Goal: Transaction & Acquisition: Purchase product/service

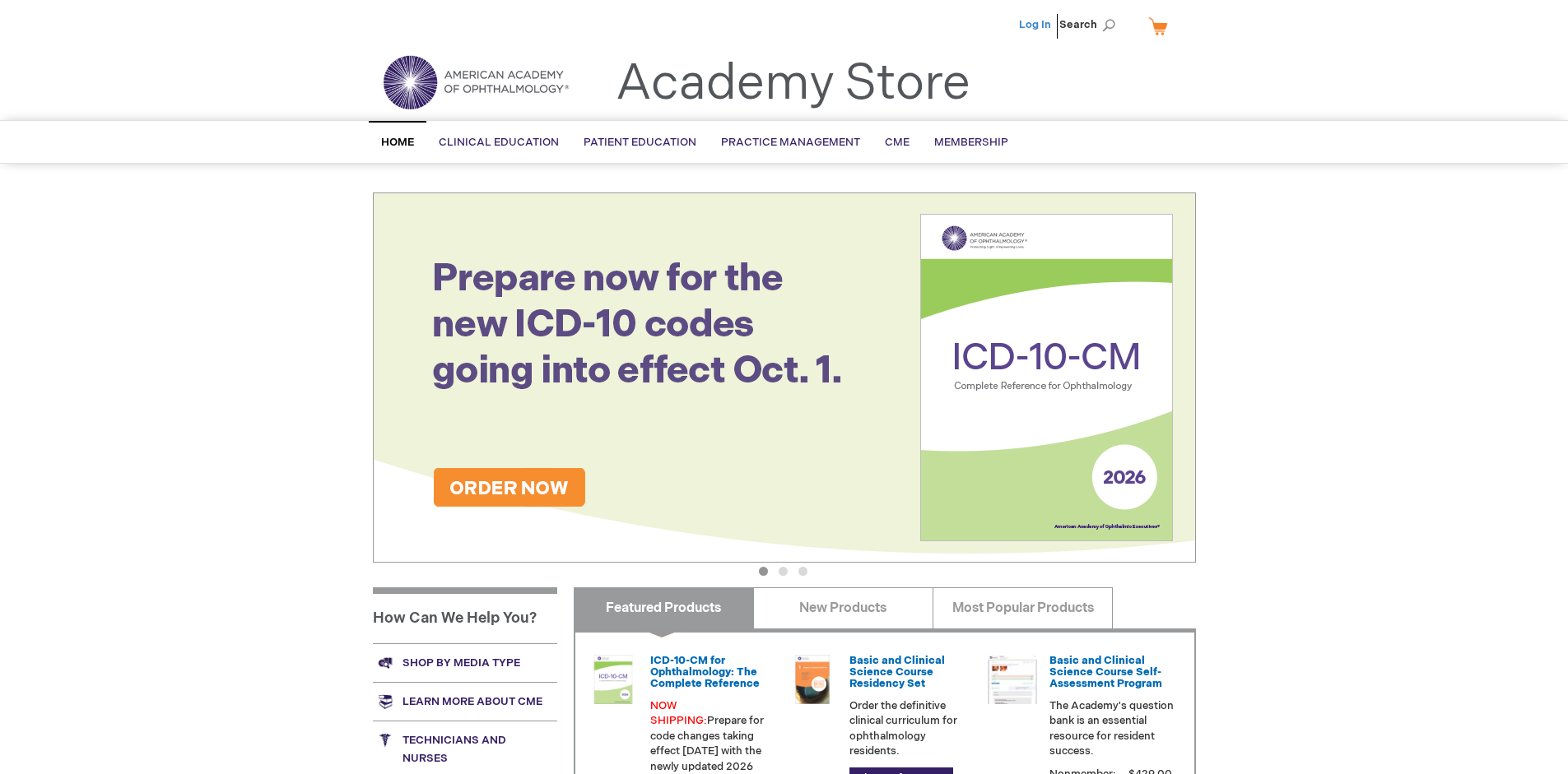
click at [1036, 25] on link "Log In" at bounding box center [1035, 25] width 33 height 13
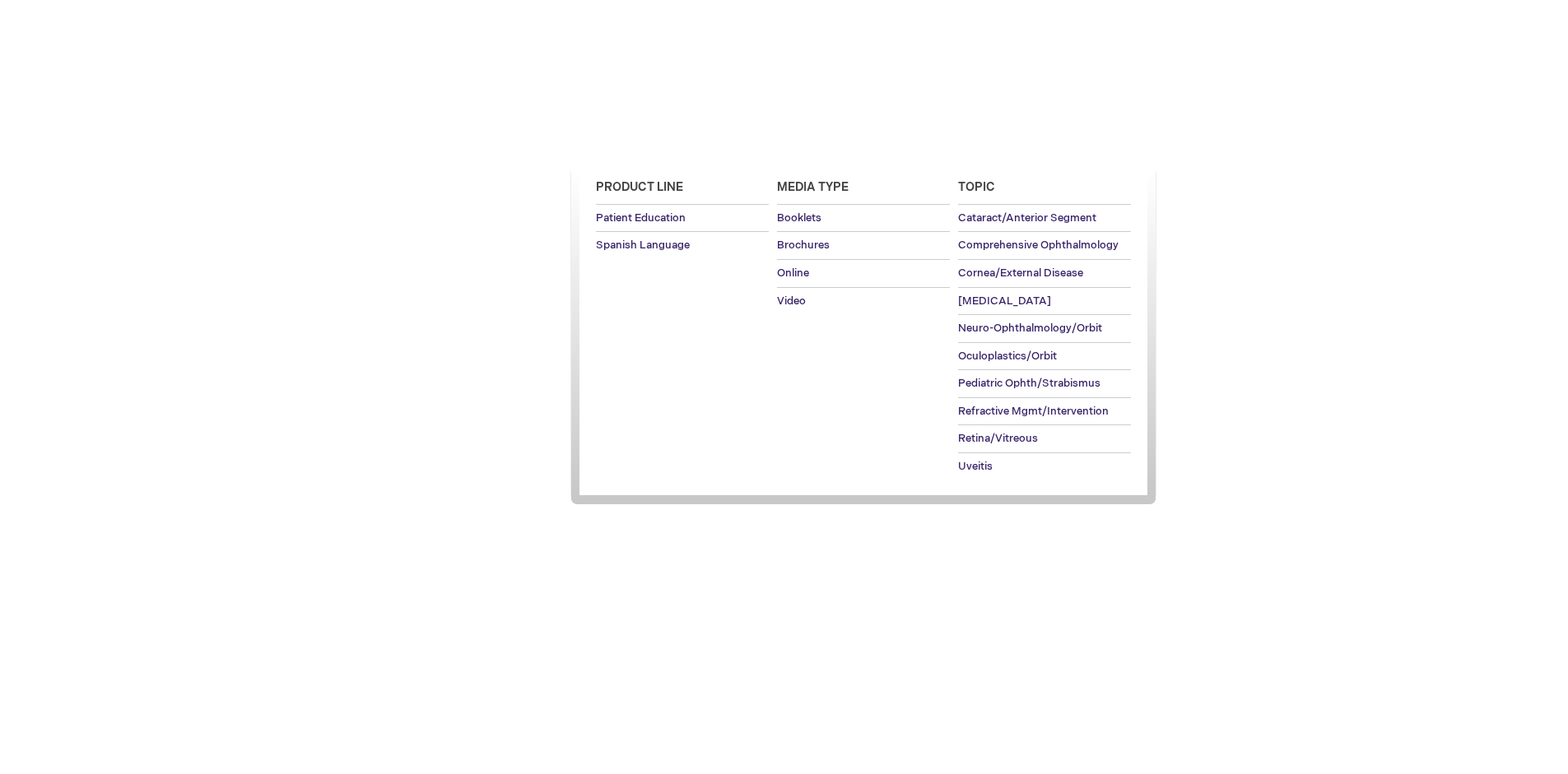
click at [636, 142] on span "Patient Education" at bounding box center [640, 142] width 113 height 13
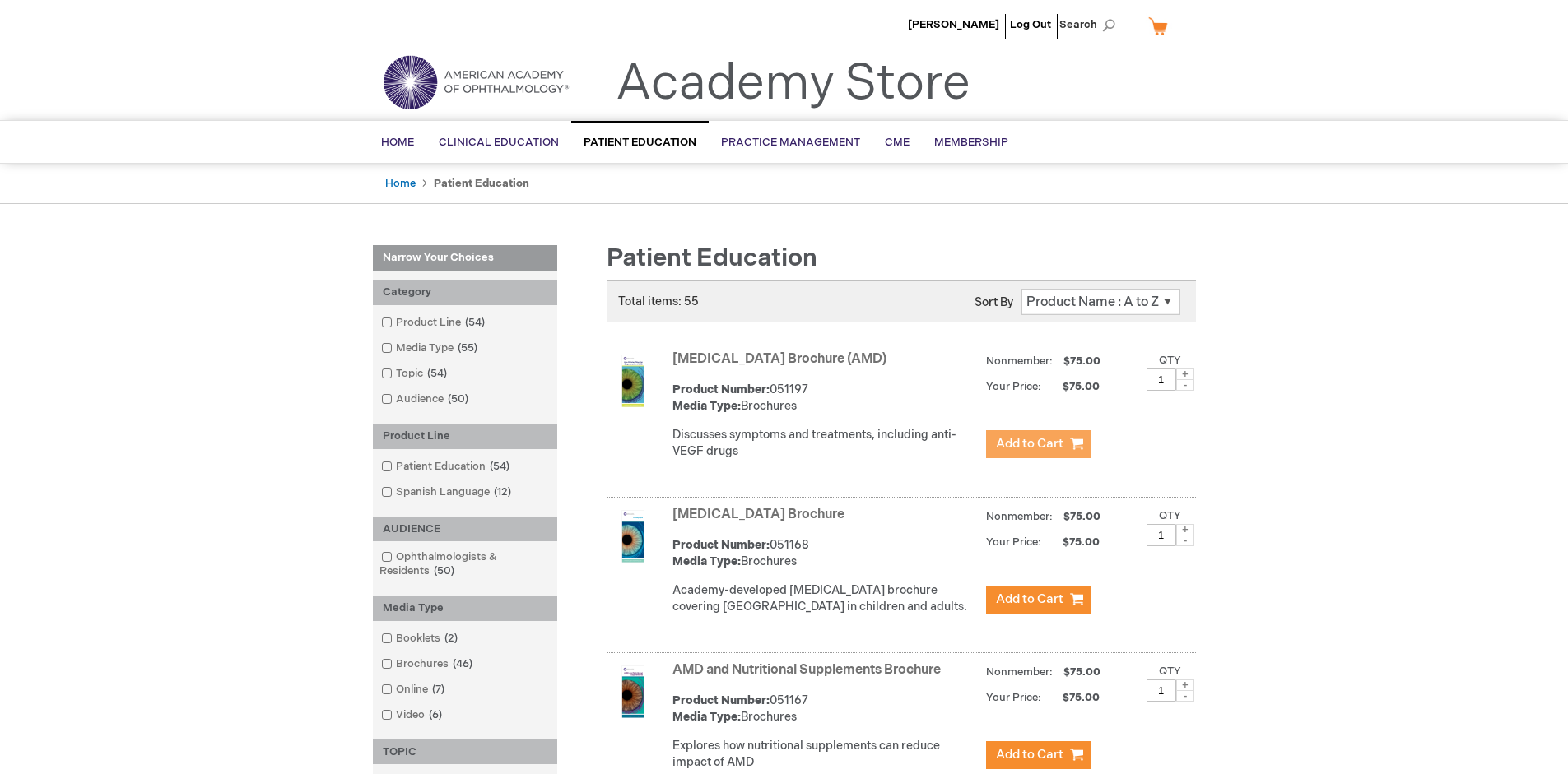
click at [1038, 444] on span "Add to Cart" at bounding box center [1030, 443] width 68 height 15
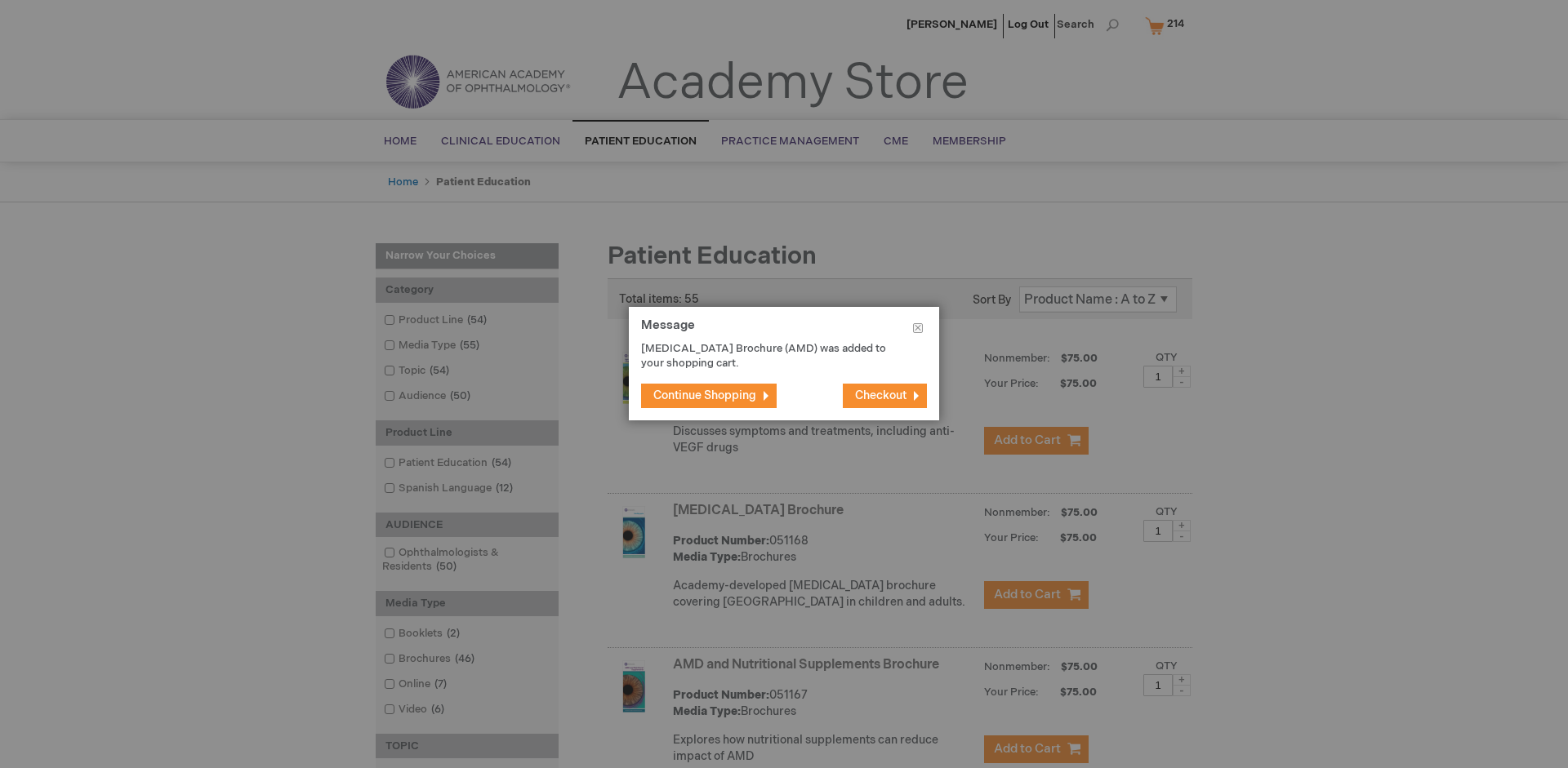
click at [705, 395] on span "Continue Shopping" at bounding box center [705, 395] width 102 height 14
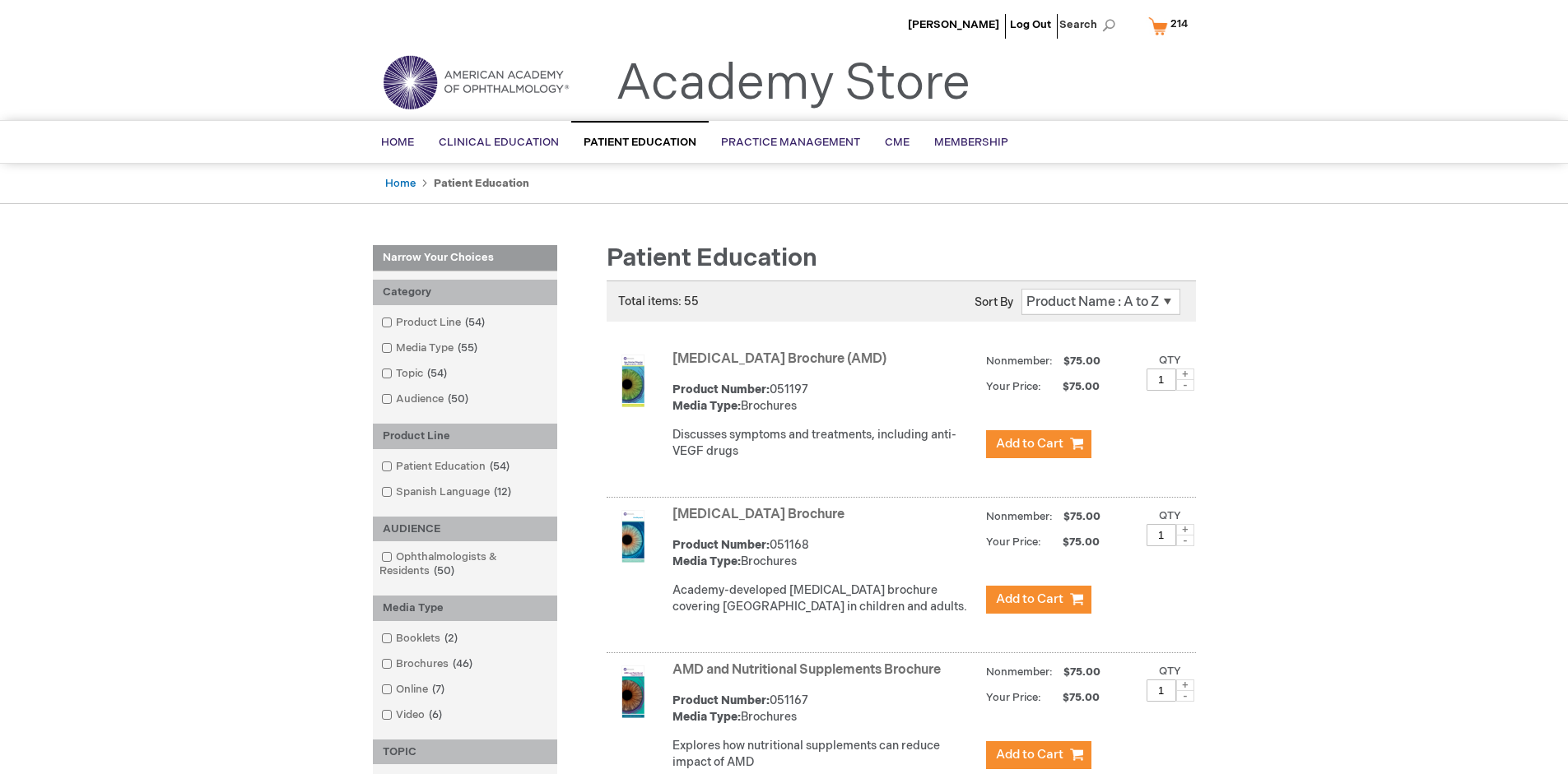
click at [810, 677] on link "AMD and Nutritional Supplements Brochure" at bounding box center [806, 670] width 269 height 15
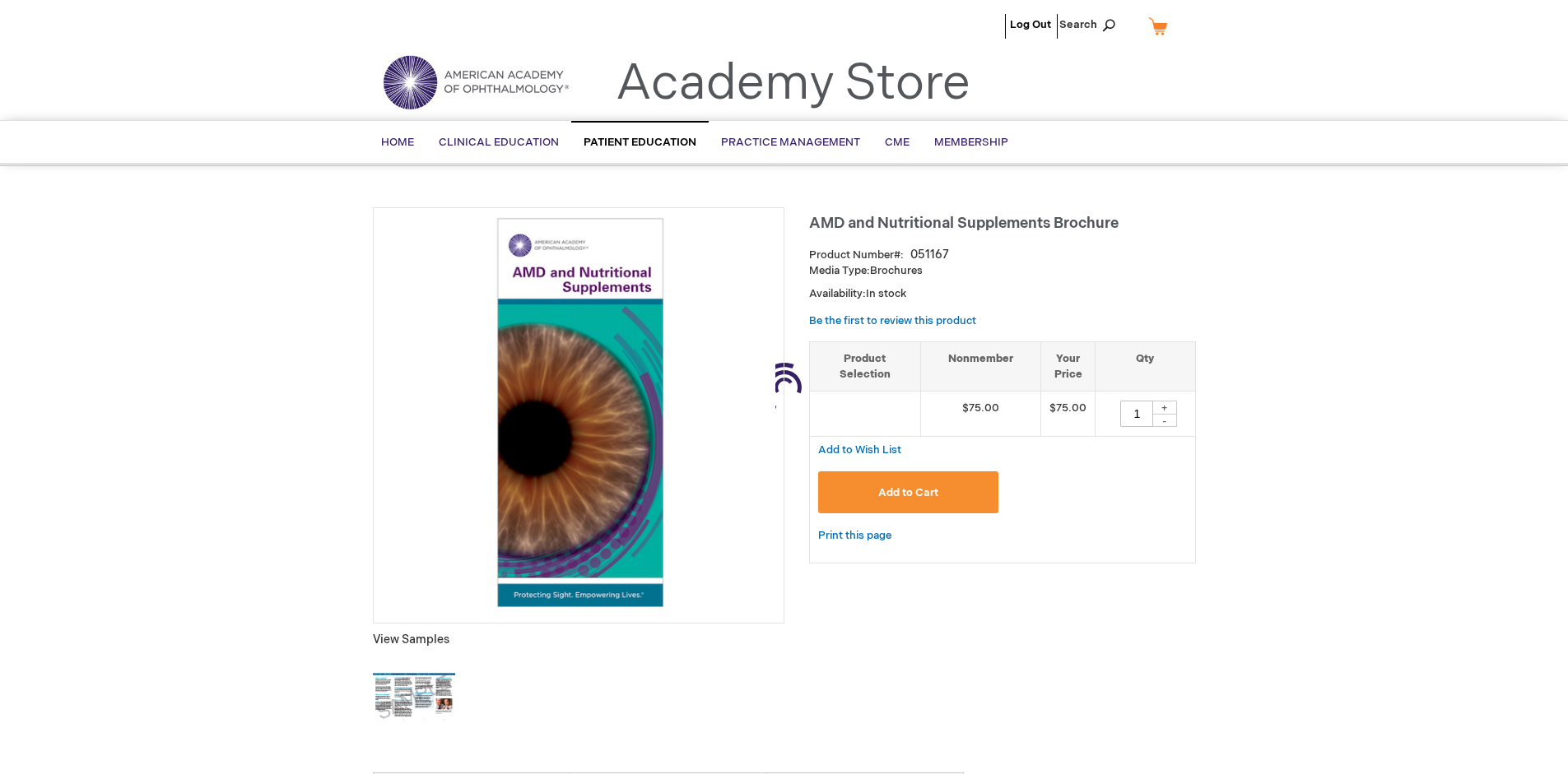
type input "1"
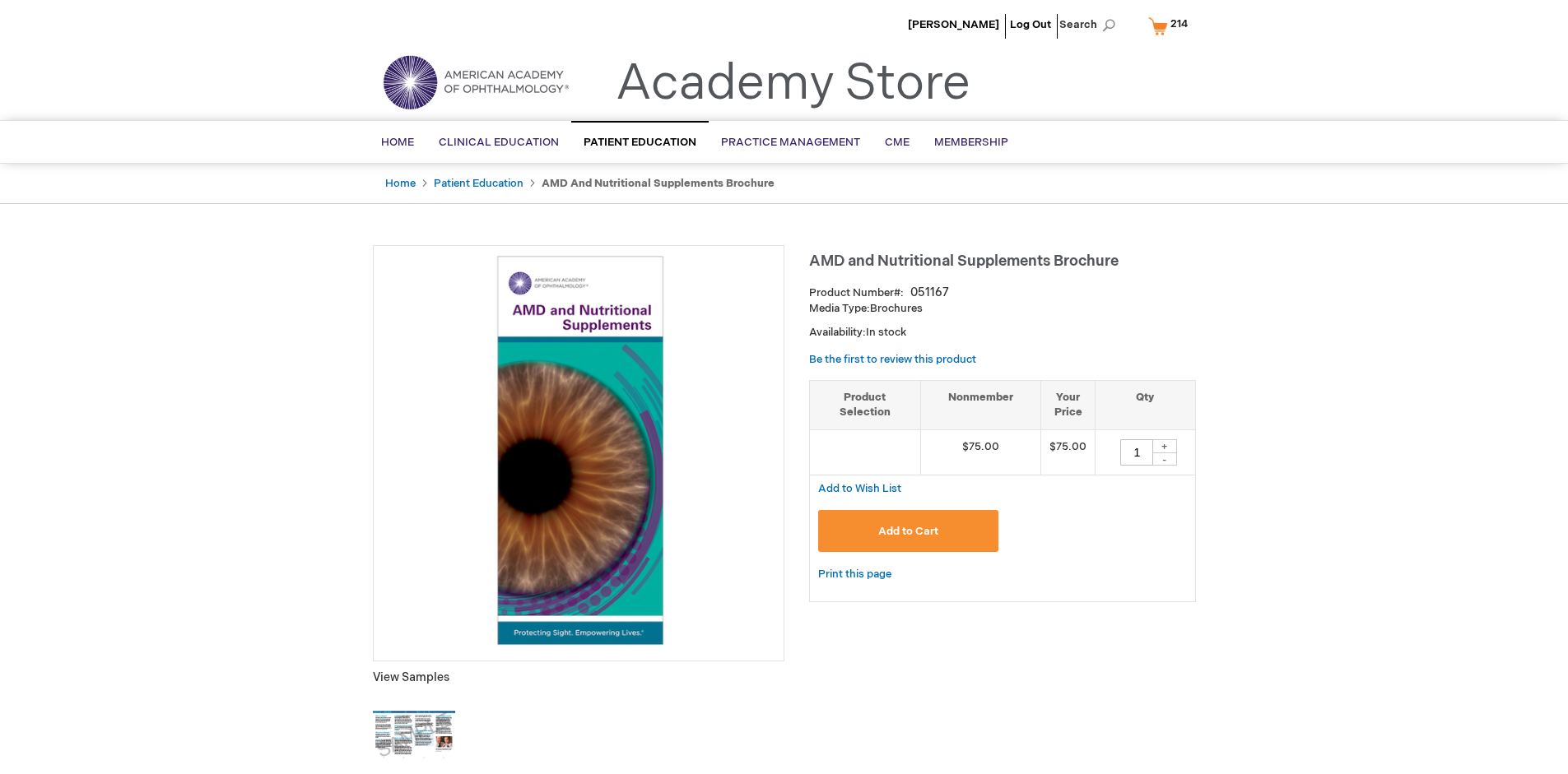
click at [908, 530] on span "Add to Cart" at bounding box center [908, 531] width 60 height 13
